Goal: Task Accomplishment & Management: Use online tool/utility

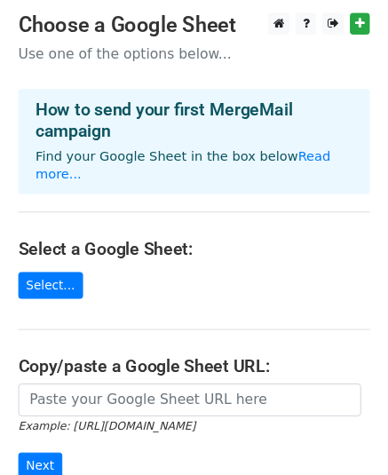
scroll to position [89, 0]
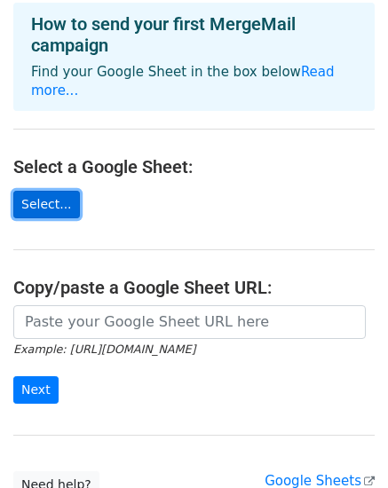
click at [55, 191] on link "Select..." at bounding box center [46, 205] width 67 height 28
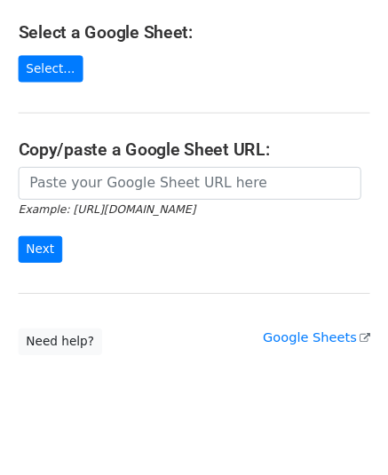
scroll to position [134, 0]
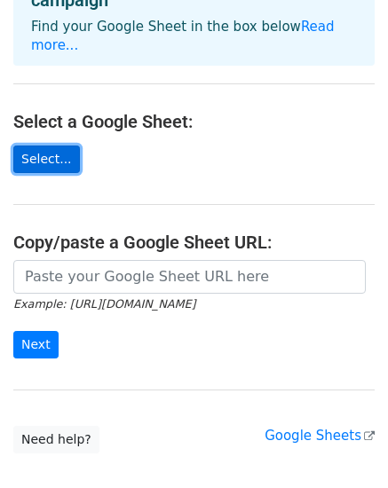
click at [52, 146] on link "Select..." at bounding box center [46, 160] width 67 height 28
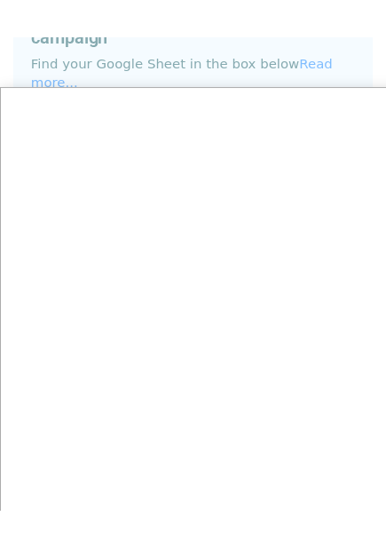
scroll to position [155, 0]
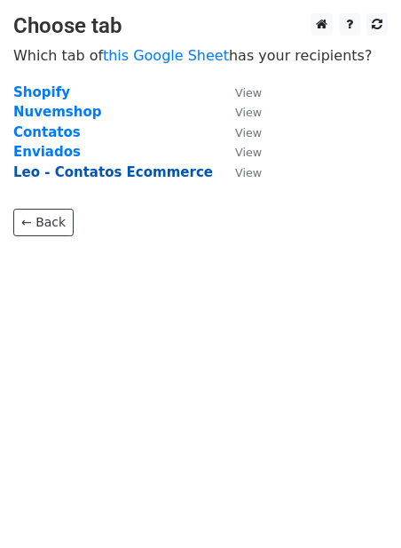
click at [167, 176] on strong "Leo - Contatos Ecommerce" at bounding box center [113, 172] width 200 height 16
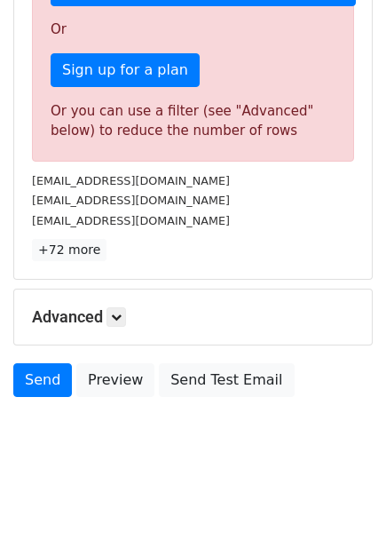
scroll to position [67, 0]
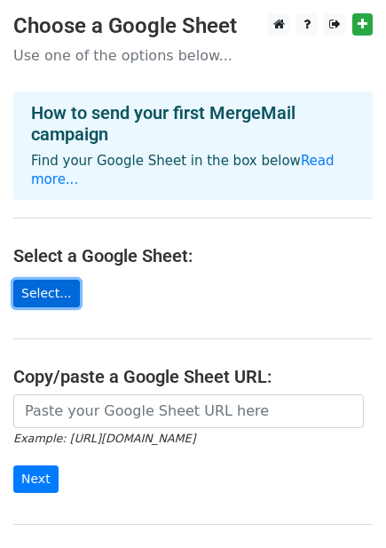
click at [52, 280] on link "Select..." at bounding box center [46, 294] width 67 height 28
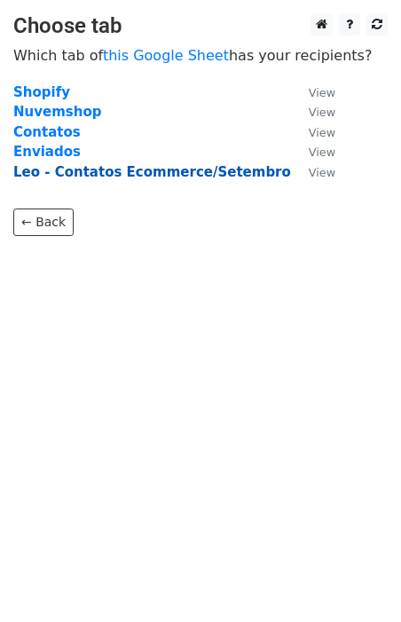
click at [157, 175] on strong "Leo - Contatos Ecommerce/Setembro" at bounding box center [152, 172] width 278 height 16
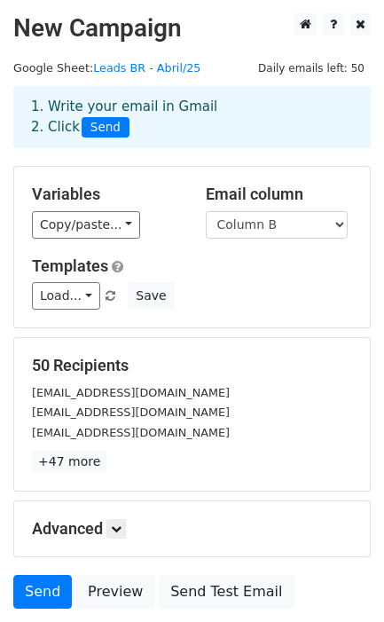
scroll to position [143, 0]
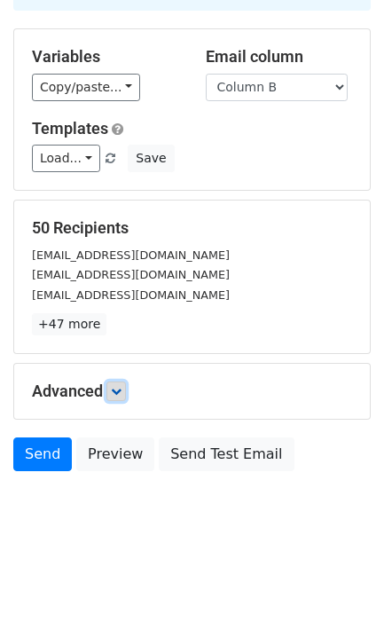
click at [121, 386] on icon at bounding box center [116, 391] width 11 height 11
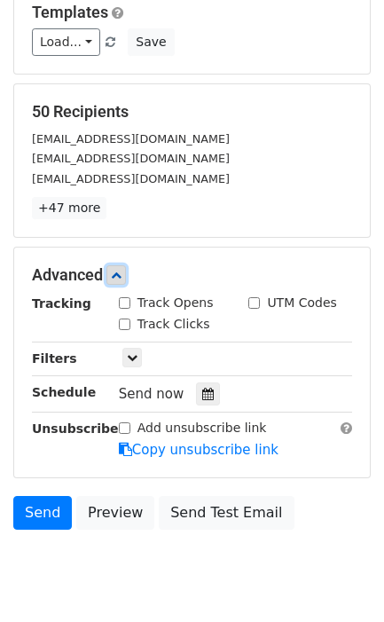
scroll to position [318, 0]
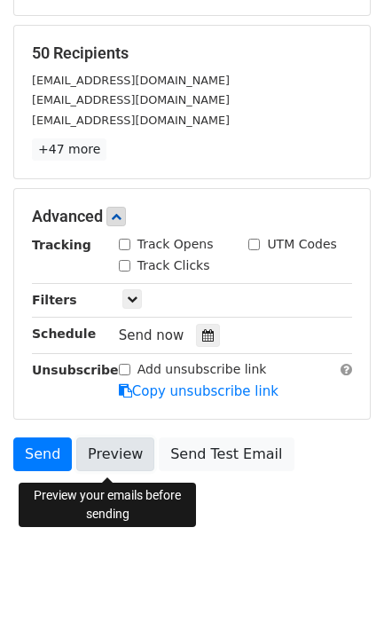
click at [124, 453] on link "Preview" at bounding box center [115, 455] width 78 height 34
click at [125, 453] on link "Preview" at bounding box center [115, 455] width 78 height 34
click at [115, 449] on link "Preview" at bounding box center [115, 455] width 78 height 34
click at [115, 450] on link "Preview" at bounding box center [115, 455] width 78 height 34
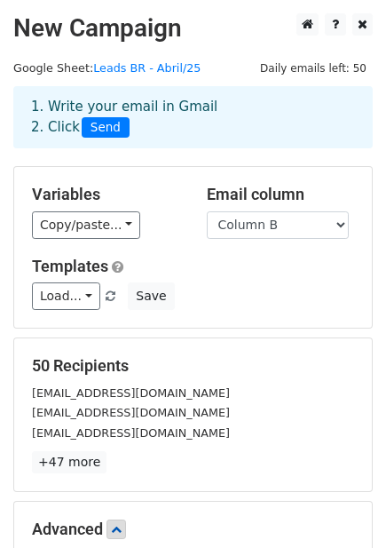
scroll to position [388, 0]
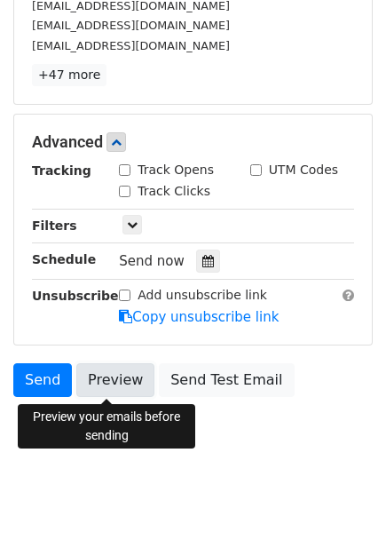
click at [111, 379] on link "Preview" at bounding box center [115, 380] width 78 height 34
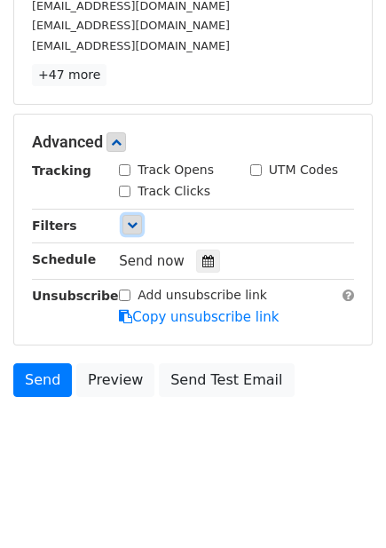
click at [130, 223] on icon at bounding box center [132, 224] width 11 height 11
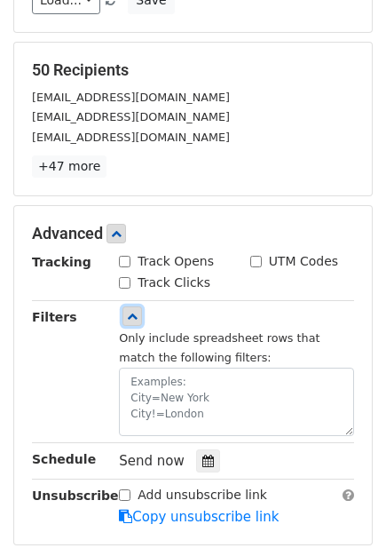
scroll to position [495, 0]
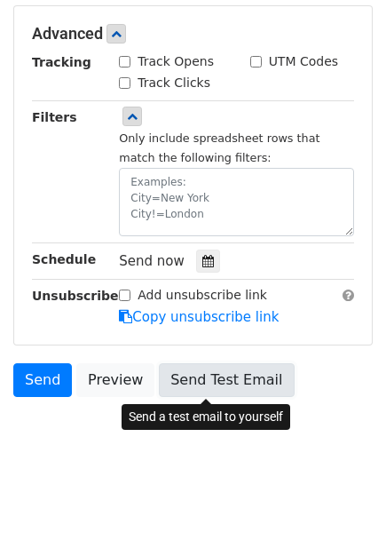
click at [243, 382] on link "Send Test Email" at bounding box center [226, 380] width 135 height 34
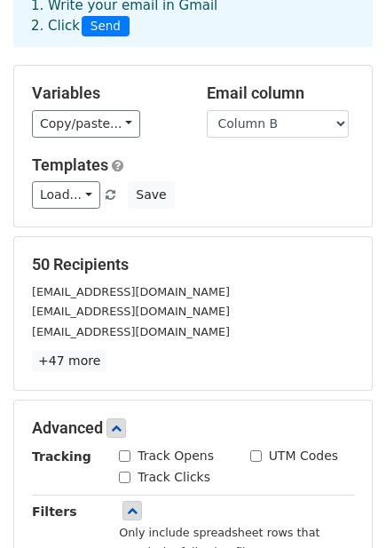
scroll to position [0, 0]
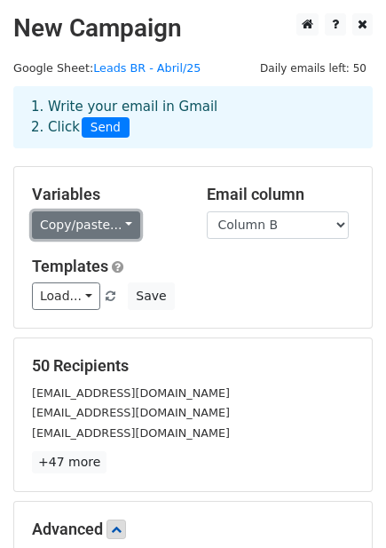
click at [119, 228] on link "Copy/paste..." at bounding box center [86, 225] width 108 height 28
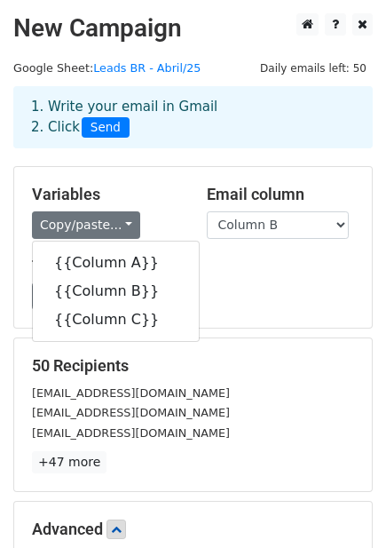
click at [280, 284] on div "Load... No templates saved Save" at bounding box center [193, 296] width 349 height 28
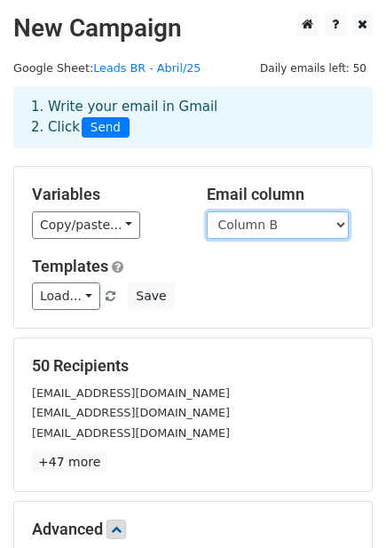
click at [333, 233] on select "Column A Column B Column C" at bounding box center [278, 225] width 142 height 28
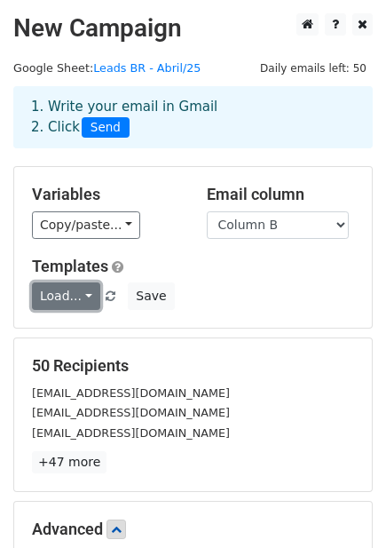
click at [75, 303] on link "Load..." at bounding box center [66, 296] width 68 height 28
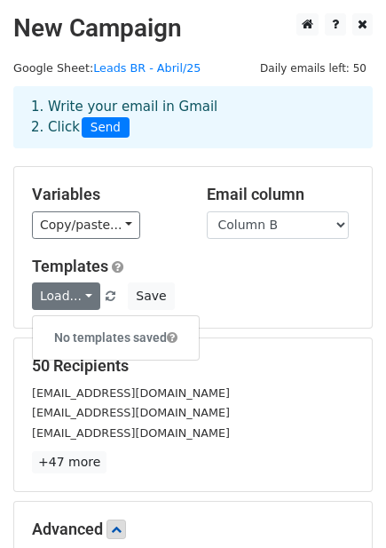
click at [286, 291] on div "Load... No templates saved Save" at bounding box center [193, 296] width 349 height 28
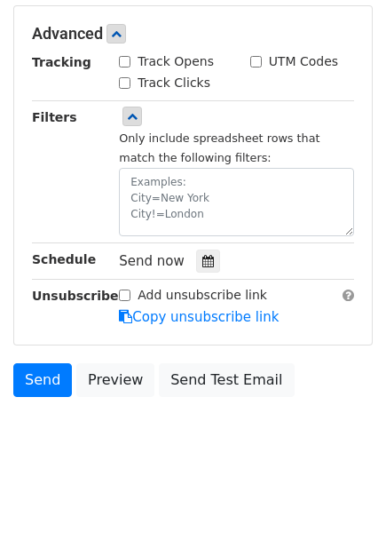
scroll to position [3, 0]
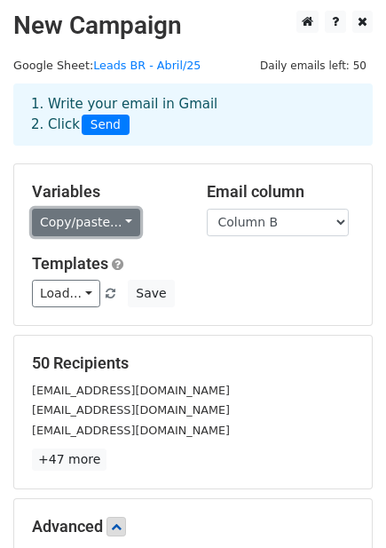
click at [117, 225] on link "Copy/paste..." at bounding box center [86, 223] width 108 height 28
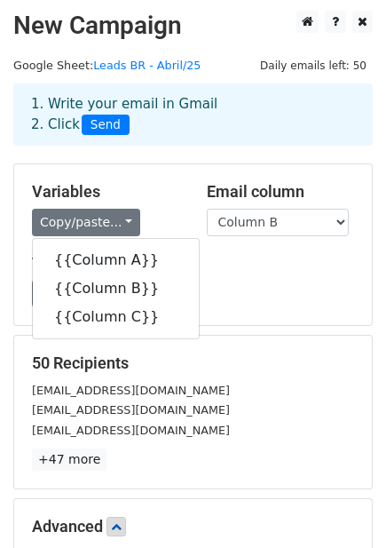
click at [234, 272] on h5 "Templates" at bounding box center [193, 264] width 322 height 20
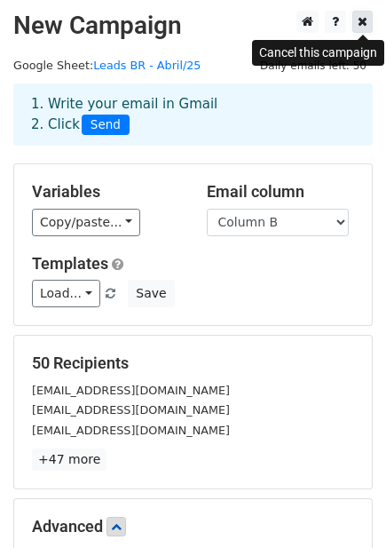
click at [367, 21] on link at bounding box center [362, 22] width 20 height 22
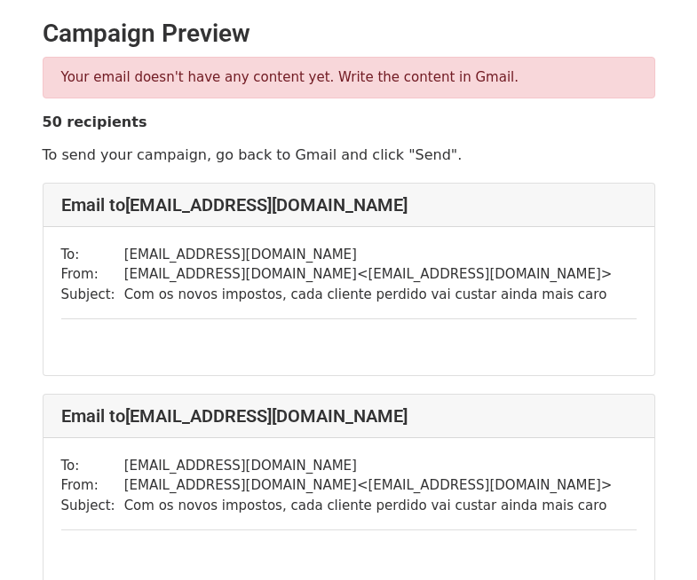
click at [256, 332] on div "To: equipe@simpleslente.com.br From: lmuros@gmail.com < lmuros@gmail.com > Subj…" at bounding box center [348, 301] width 611 height 148
click at [138, 334] on div "To: equipe@simpleslente.com.br From: lmuros@gmail.com < lmuros@gmail.com > Subj…" at bounding box center [348, 301] width 611 height 148
click at [232, 268] on td "lmuros@gmail.com < lmuros@gmail.com >" at bounding box center [368, 274] width 488 height 20
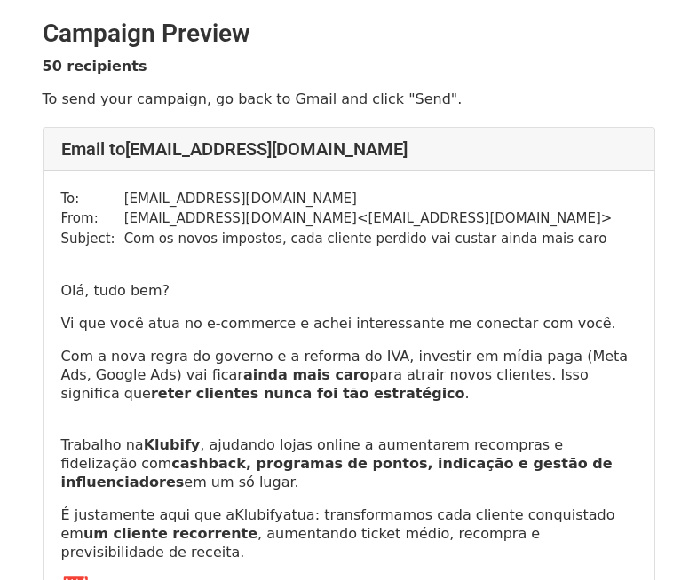
click at [112, 294] on p "Olá, tudo bem?" at bounding box center [348, 290] width 575 height 19
click at [89, 294] on p "Olá, tudo bem?" at bounding box center [348, 290] width 575 height 19
click at [120, 290] on p "Olá, tudo bem?" at bounding box center [348, 290] width 575 height 19
click at [169, 290] on p "Olá, tudo bem?" at bounding box center [348, 290] width 575 height 19
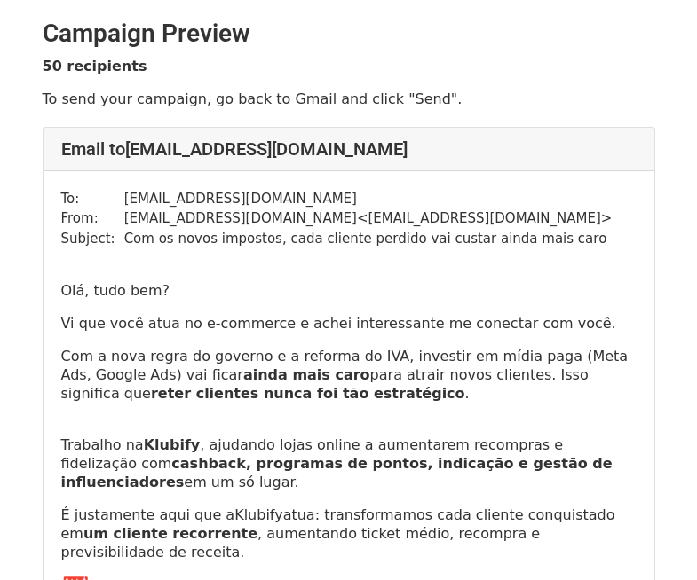
click at [150, 290] on p "Olá, tudo bem?" at bounding box center [348, 290] width 575 height 19
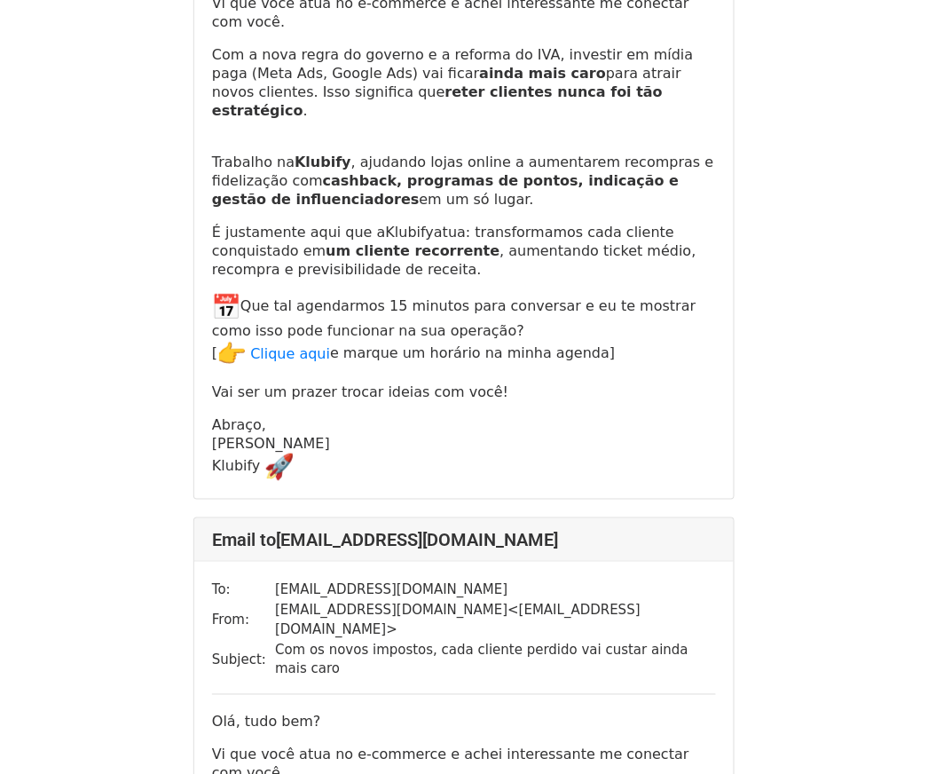
scroll to position [14317, 0]
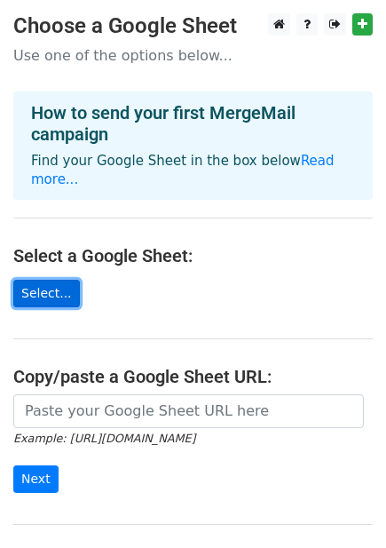
click at [52, 280] on link "Select..." at bounding box center [46, 294] width 67 height 28
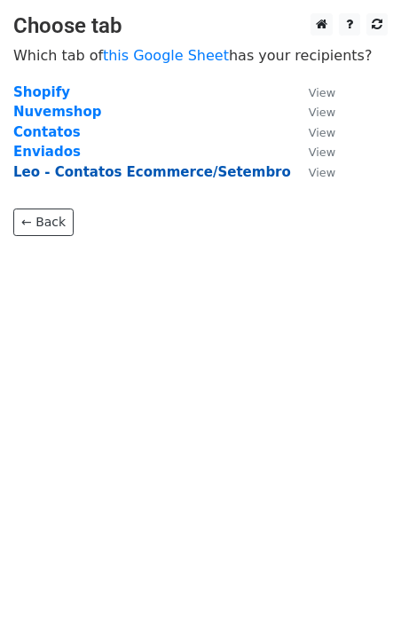
click at [158, 176] on strong "Leo - Contatos Ecommerce/Setembro" at bounding box center [152, 172] width 278 height 16
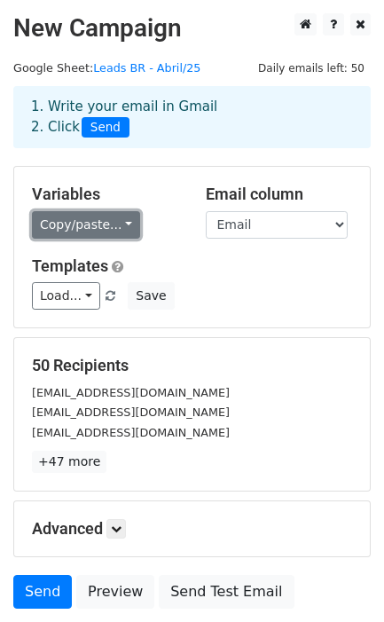
click at [122, 228] on link "Copy/paste..." at bounding box center [86, 225] width 108 height 28
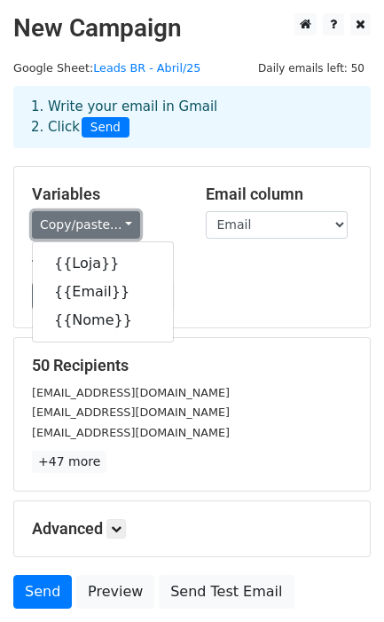
click at [122, 228] on link "Copy/paste..." at bounding box center [86, 225] width 108 height 28
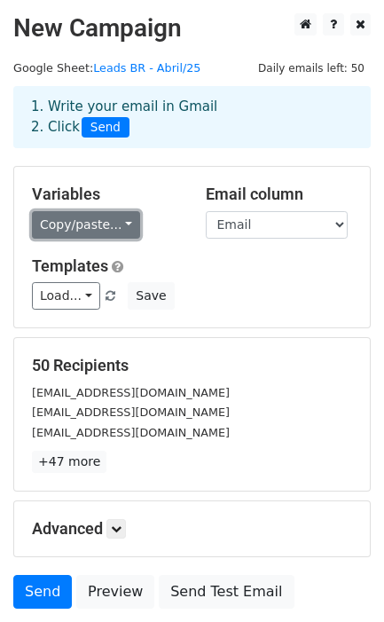
click at [118, 219] on link "Copy/paste..." at bounding box center [86, 225] width 108 height 28
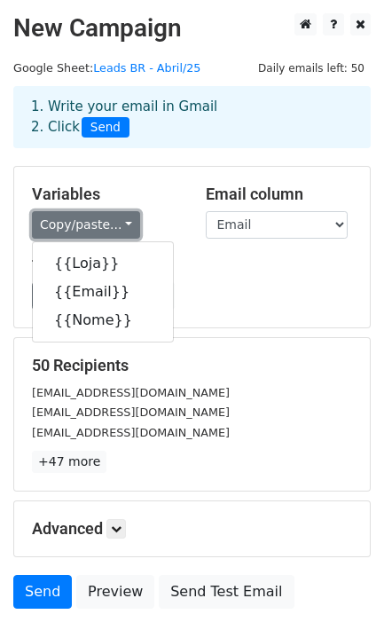
click at [118, 219] on link "Copy/paste..." at bounding box center [86, 225] width 108 height 28
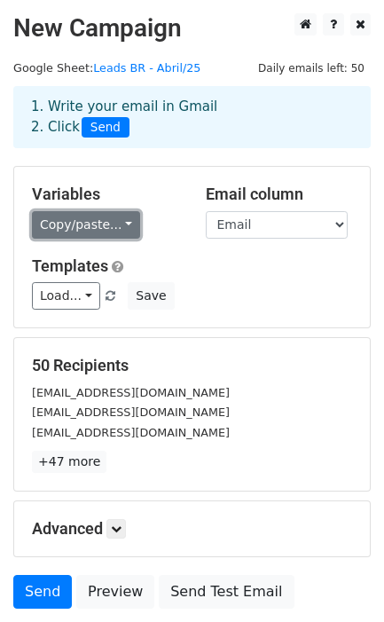
click at [117, 227] on link "Copy/paste..." at bounding box center [86, 225] width 108 height 28
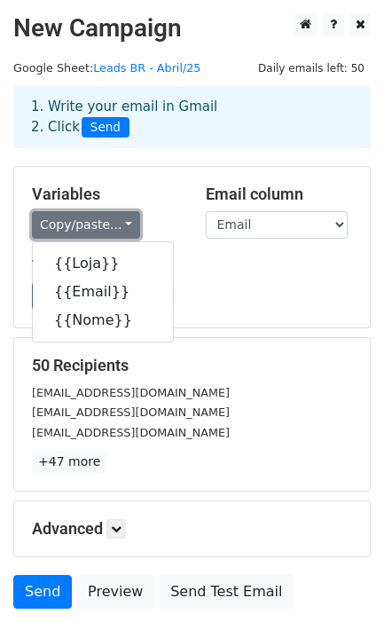
click at [117, 227] on link "Copy/paste..." at bounding box center [86, 225] width 108 height 28
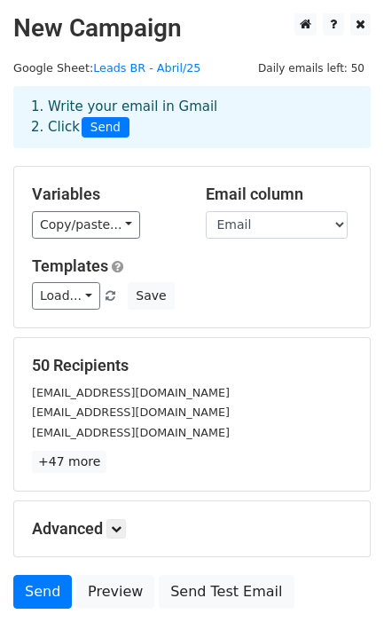
scroll to position [143, 0]
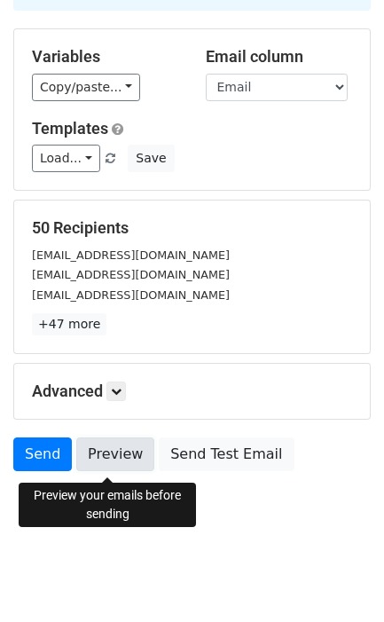
click at [108, 458] on link "Preview" at bounding box center [115, 455] width 78 height 34
click at [118, 450] on link "Preview" at bounding box center [115, 455] width 78 height 34
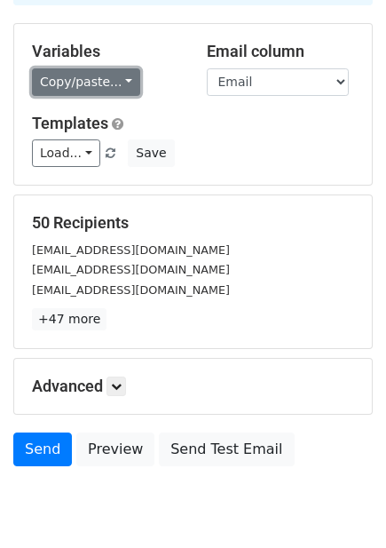
click at [120, 89] on link "Copy/paste..." at bounding box center [86, 82] width 108 height 28
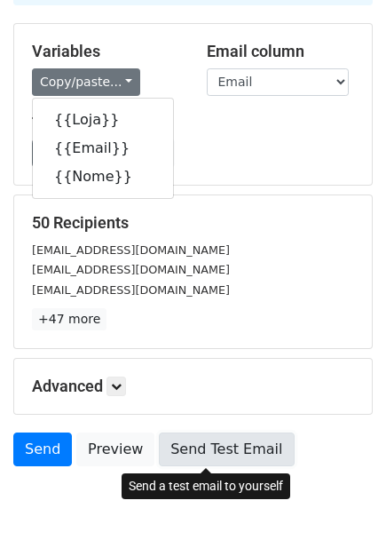
click at [240, 445] on link "Send Test Email" at bounding box center [226, 449] width 135 height 34
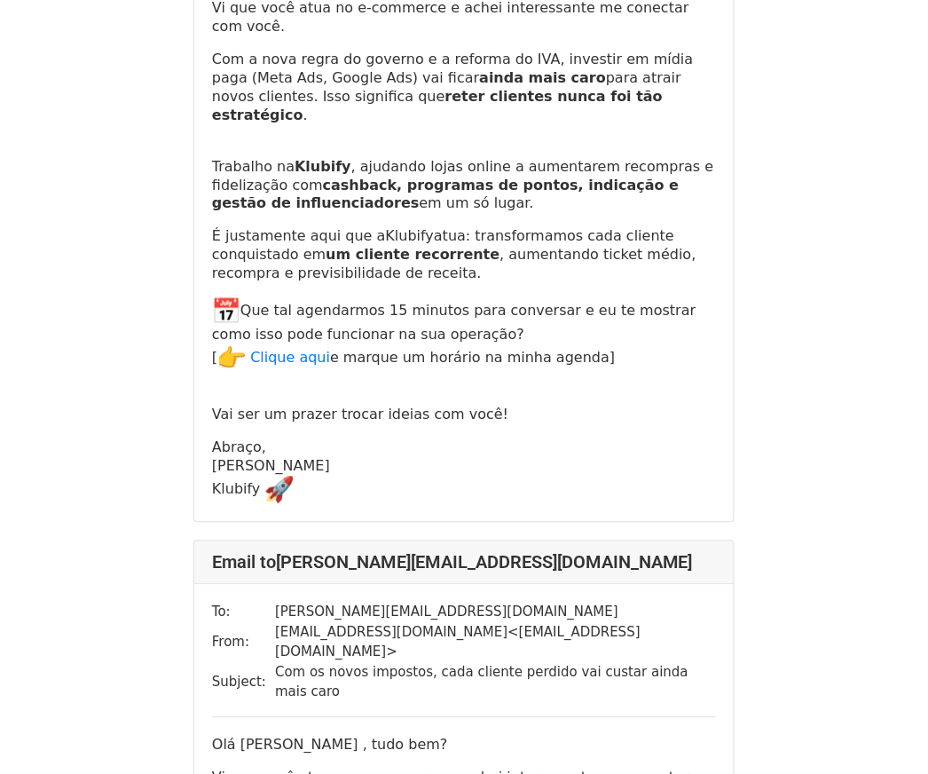
scroll to position [2011, 0]
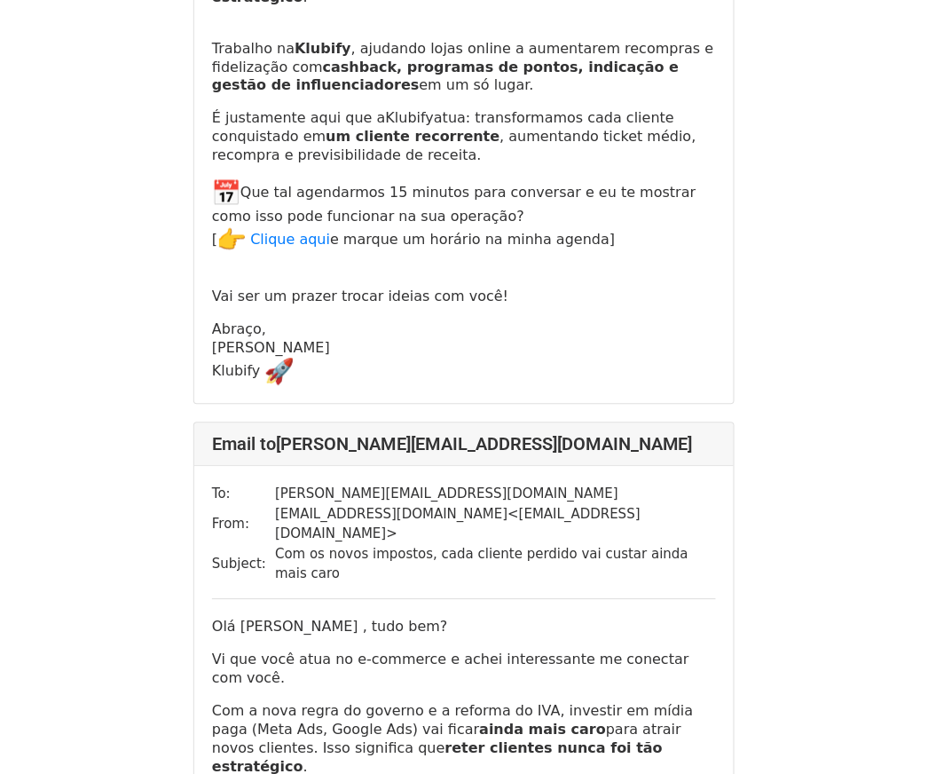
click at [338, 618] on p "Olá [PERSON_NAME] , tudo bem?" at bounding box center [464, 627] width 504 height 19
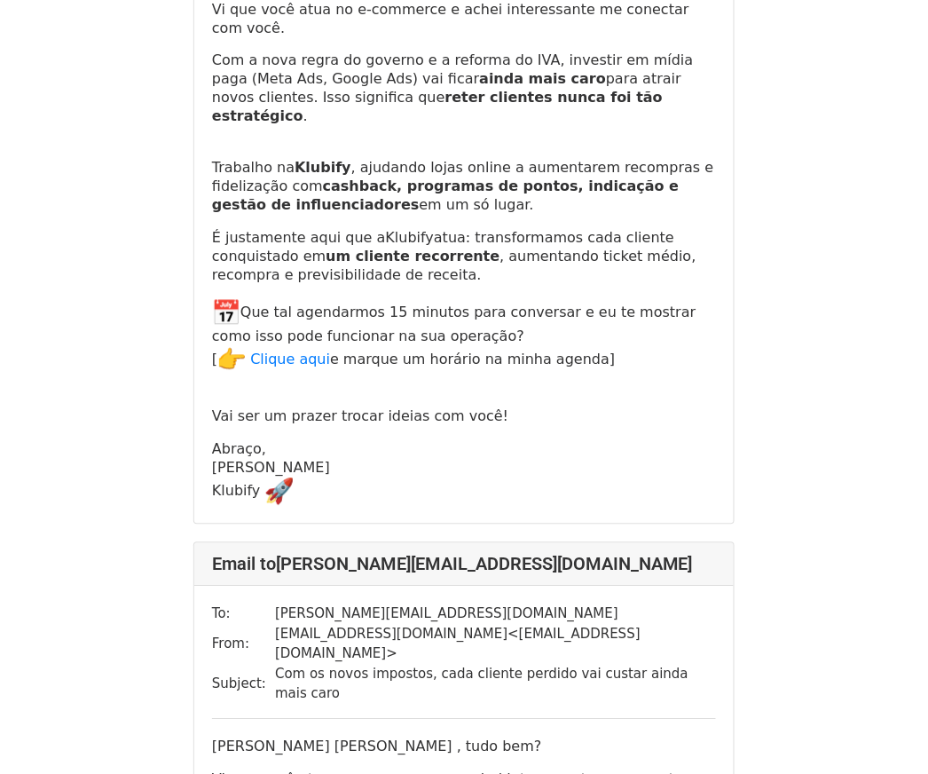
scroll to position [3550, 0]
